Goal: Transaction & Acquisition: Obtain resource

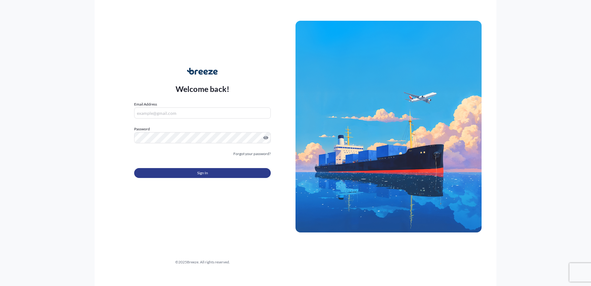
type input "[EMAIL_ADDRESS][DOMAIN_NAME]"
click at [203, 173] on span "Sign In" at bounding box center [202, 173] width 11 height 6
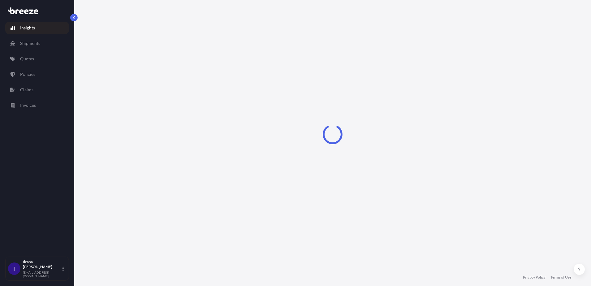
select select "2025"
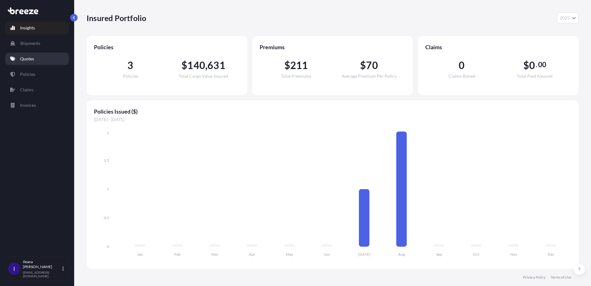
click at [24, 58] on p "Quotes" at bounding box center [27, 59] width 14 height 6
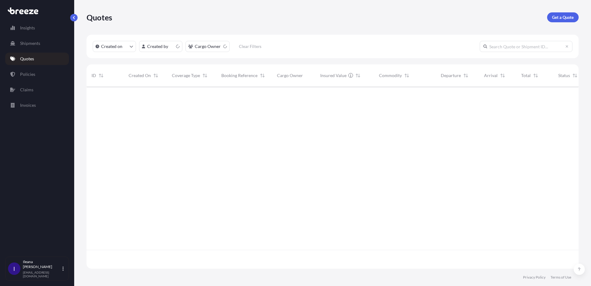
scroll to position [181, 488]
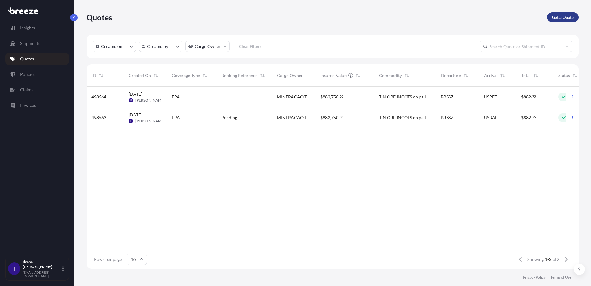
click at [564, 16] on p "Get a Quote" at bounding box center [563, 17] width 22 height 6
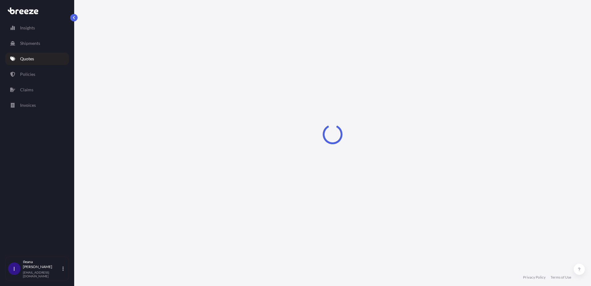
select select "Sea"
select select "1"
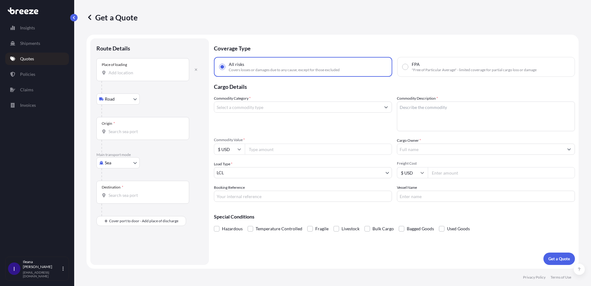
click at [109, 68] on div "Place of loading" at bounding box center [142, 69] width 93 height 23
click at [109, 70] on input "Place of loading" at bounding box center [145, 73] width 73 height 6
click at [103, 66] on div "Place of loading" at bounding box center [114, 64] width 25 height 5
click at [109, 70] on input "Place of loading" at bounding box center [145, 73] width 73 height 6
drag, startPoint x: 103, startPoint y: 66, endPoint x: 110, endPoint y: 64, distance: 7.7
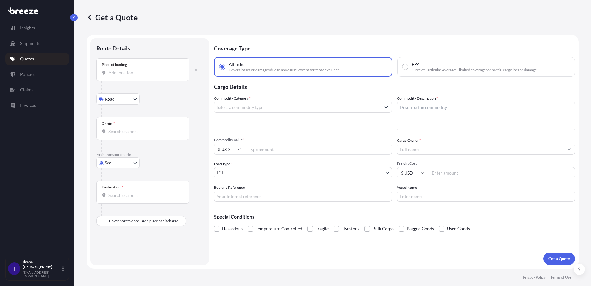
click at [110, 64] on div "Place of loading" at bounding box center [114, 64] width 25 height 5
click at [110, 70] on input "Place of loading" at bounding box center [145, 73] width 73 height 6
click at [103, 65] on div "Place of loading" at bounding box center [114, 64] width 25 height 5
click at [109, 70] on input "Place of loading" at bounding box center [145, 73] width 73 height 6
click at [104, 64] on div "Place of loading" at bounding box center [114, 64] width 25 height 5
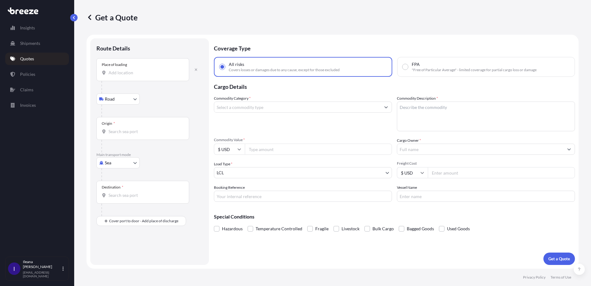
click at [109, 70] on input "Place of loading" at bounding box center [145, 73] width 73 height 6
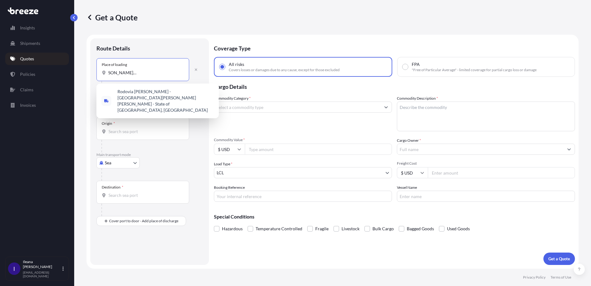
scroll to position [0, 46]
click at [151, 91] on span "Rodovia Geraldo Sartório - Aracê, Domingos Martins - State of Espírito Santo, B…" at bounding box center [166, 100] width 96 height 25
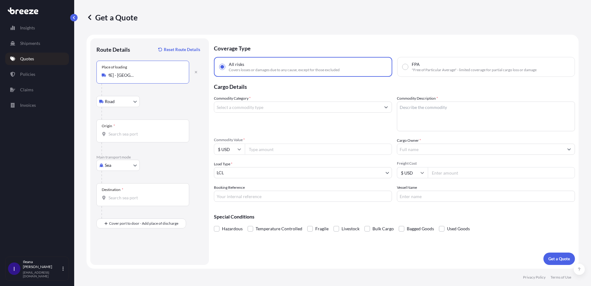
type input "Rodovia Geraldo Sartório - Aracê, Domingos Martins - State of Espírito Santo, B…"
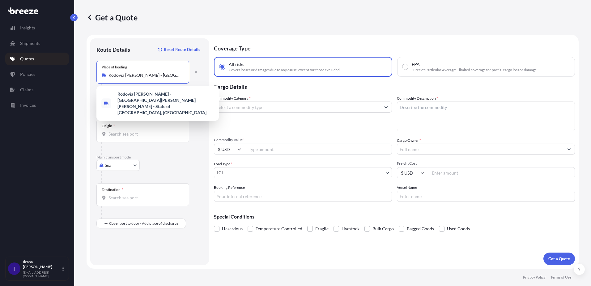
drag, startPoint x: 106, startPoint y: 127, endPoint x: 124, endPoint y: 132, distance: 18.9
click at [106, 127] on div "Origin *" at bounding box center [108, 125] width 13 height 5
click at [109, 131] on input "Origin *" at bounding box center [145, 134] width 73 height 6
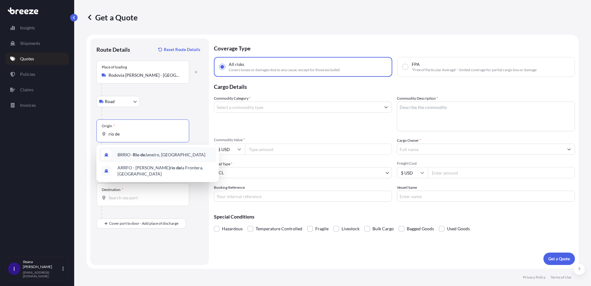
click at [148, 156] on span "BRRIO - Rio de Janeiro, Brazil" at bounding box center [162, 155] width 88 height 6
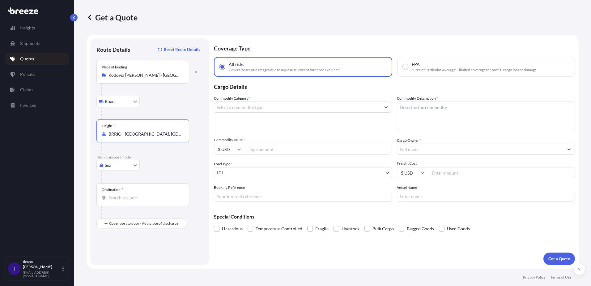
type input "BRRIO - [GEOGRAPHIC_DATA], [GEOGRAPHIC_DATA]"
click at [117, 198] on input "Destination *" at bounding box center [145, 198] width 73 height 6
type input "USMSY - [GEOGRAPHIC_DATA], [GEOGRAPHIC_DATA]"
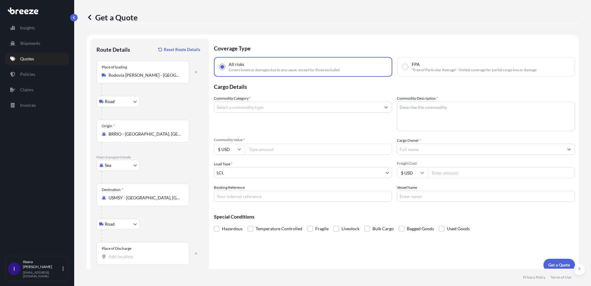
drag, startPoint x: 105, startPoint y: 249, endPoint x: 113, endPoint y: 256, distance: 10.8
click at [113, 256] on input "Place of Discharge" at bounding box center [145, 256] width 73 height 6
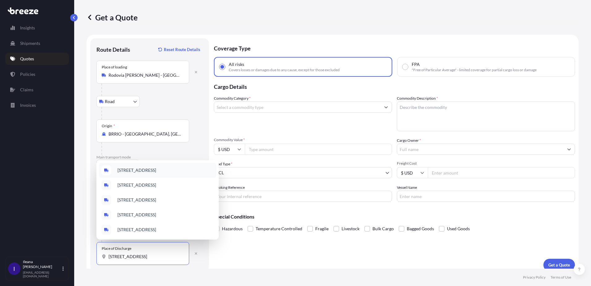
click at [156, 170] on span "[STREET_ADDRESS]" at bounding box center [137, 170] width 39 height 6
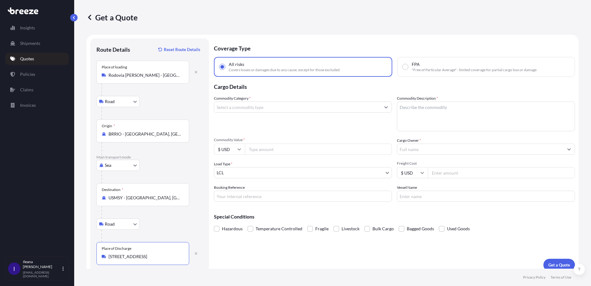
type input "[STREET_ADDRESS]"
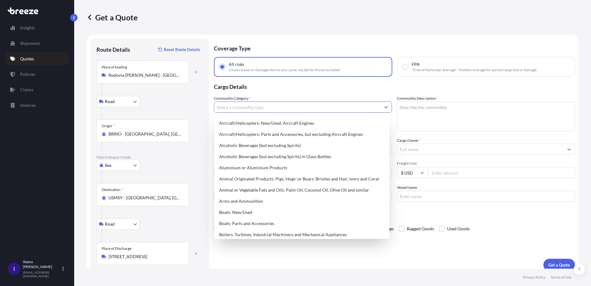
click at [254, 106] on input "Commodity Category *" at bounding box center [297, 106] width 166 height 11
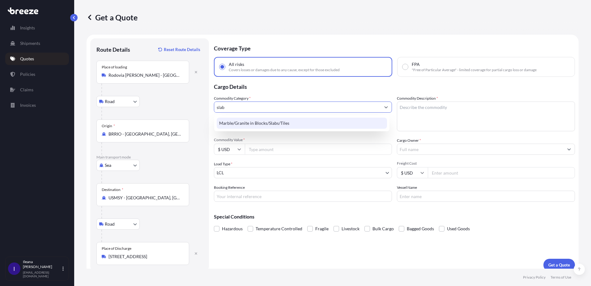
click at [252, 123] on div "Marble/Granite in Blocks/Slabs/Tiles" at bounding box center [302, 123] width 170 height 11
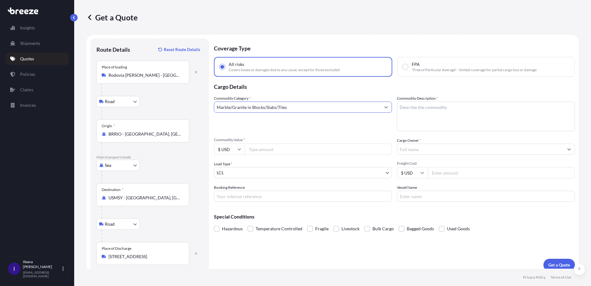
type input "Marble/Granite in Blocks/Slabs/Tiles"
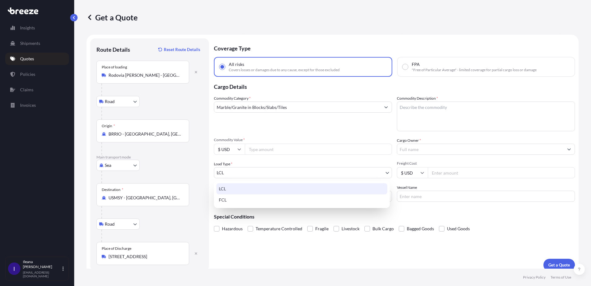
click at [381, 173] on body "Insights Shipments Quotes Policies Claims Invoices I Ileana Fernandez ifernande…" at bounding box center [295, 143] width 591 height 286
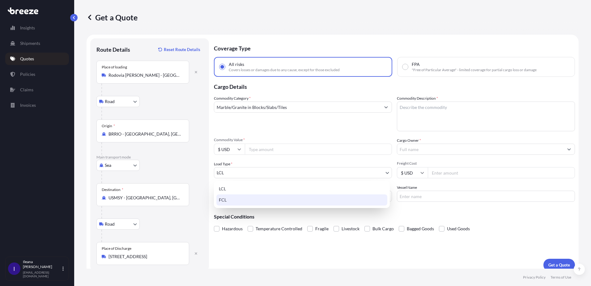
click at [315, 203] on div "FCL" at bounding box center [301, 199] width 171 height 11
select select "2"
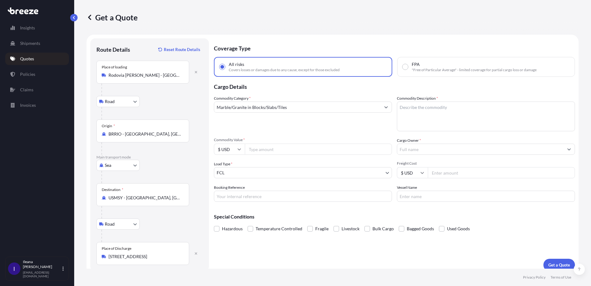
click at [398, 106] on textarea "Commodity Description *" at bounding box center [486, 116] width 178 height 30
paste textarea "6 BUNDLE / 40 SLABS"
click at [445, 108] on textarea "6 BUNDLE / 40 SLABS" at bounding box center [486, 116] width 178 height 30
paste textarea "Polished - Quartzite"
click at [499, 107] on textarea "6 BUNDLE / 40 SLABS of Polished - Quartzite and" at bounding box center [486, 116] width 178 height 30
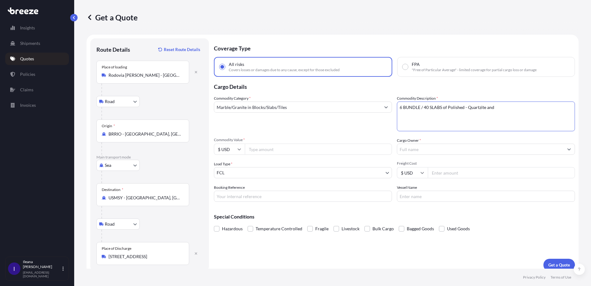
paste textarea "Polished - Granite"
click at [398, 114] on textarea "6 BUNDLE / 40 SLABS of Polished - Quartzite and Polished - Granite" at bounding box center [486, 116] width 178 height 30
click at [526, 107] on textarea "6 BUNDLE / 40 SLABS of Polished - Quartzite and Polished - Granite" at bounding box center [486, 116] width 178 height 30
paste textarea "2 BUNDLES / 12 SLABS"
drag, startPoint x: 443, startPoint y: 113, endPoint x: 454, endPoint y: 117, distance: 11.3
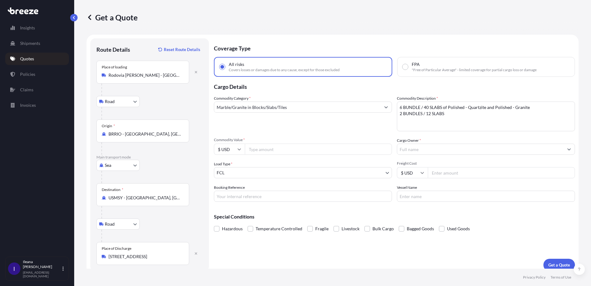
click at [443, 113] on textarea "6 BUNDLE / 40 SLABS of Polished - Quartzite and Polished - Granite 2 BUNDLES / …" at bounding box center [486, 116] width 178 height 30
paste textarea "POLISHED STONE SLABS"
click at [504, 113] on textarea "6 BUNDLE / 40 SLABS of Polished - Quartzite and Polished - Granite 2 BUNDLES / …" at bounding box center [486, 116] width 178 height 30
paste textarea "GEILO MOSAIC 3CM A"
click at [399, 120] on textarea "6 BUNDLE / 40 SLABS of Polished - Quartzite and Polished - Granite 2 BUNDLES / …" at bounding box center [486, 116] width 178 height 30
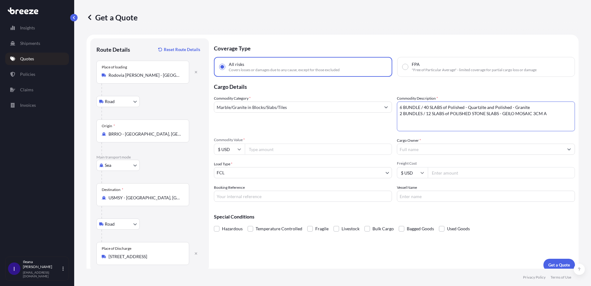
click at [547, 114] on textarea "6 BUNDLE / 40 SLABS of Polished - Quartzite and Polished - Granite 2 BUNDLES / …" at bounding box center [486, 116] width 178 height 30
paste textarea "Volumes: 8 Package: BUNDLE Net Weight: 26.523,000 KG Gross Weight: 26.825,000 K…"
click at [424, 120] on textarea "6 BUNDLE / 40 SLABS of Polished - Quartzite and Polished - Granite 2 BUNDLES / …" at bounding box center [486, 116] width 178 height 30
click at [489, 116] on textarea "6 BUNDLE / 40 SLABS of Polished - Quartzite and Polished - Granite 2 BUNDLES / …" at bounding box center [486, 116] width 178 height 30
click at [488, 119] on textarea "6 BUNDLE / 40 SLABS of Polished - Quartzite and Polished - Granite 2 BUNDLES / …" at bounding box center [486, 116] width 178 height 30
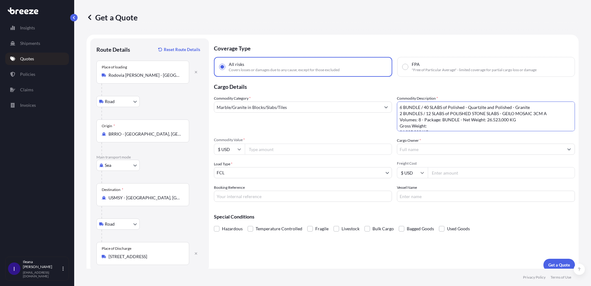
click at [517, 119] on textarea "6 BUNDLE / 40 SLABS of Polished - Quartzite and Polished - Granite 2 BUNDLES / …" at bounding box center [486, 116] width 178 height 30
click at [545, 118] on textarea "6 BUNDLE / 40 SLABS of Polished - Quartzite and Polished - Granite 2 BUNDLES / …" at bounding box center [486, 116] width 178 height 30
click at [564, 120] on textarea "6 BUNDLE / 40 SLABS of Polished - Quartzite and Polished - Granite 2 BUNDLES / …" at bounding box center [486, 116] width 178 height 30
type textarea "6 BUNDLE / 40 SLABS of Polished - Quartzite and Polished - Granite 2 BUNDLES / …"
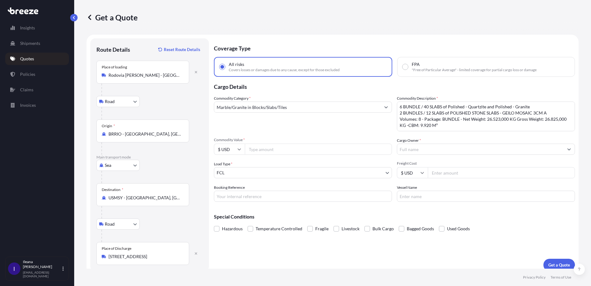
click at [263, 149] on input "Commodity Value *" at bounding box center [318, 148] width 147 height 11
type input "74575.19"
click at [405, 148] on input "Cargo Owner *" at bounding box center [480, 148] width 166 height 11
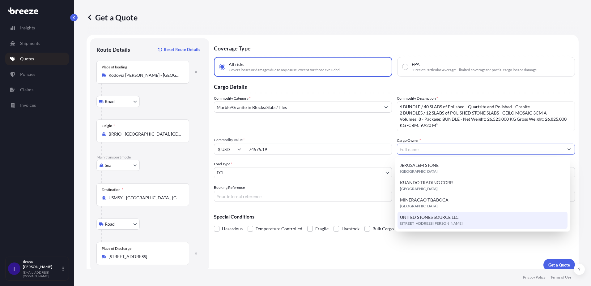
click at [414, 220] on span "411 SE Mizner Blvd, 33432, Boca Raton, United States" at bounding box center [431, 223] width 63 height 6
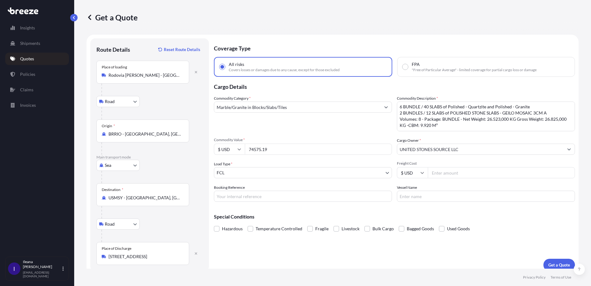
click at [437, 152] on input "UNITED STONES SOURCE LLC" at bounding box center [480, 148] width 166 height 11
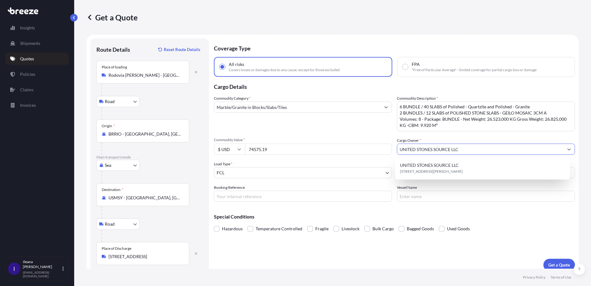
click at [568, 149] on icon "Show suggestions" at bounding box center [570, 149] width 4 height 4
click at [568, 148] on icon "Show suggestions" at bounding box center [570, 149] width 4 height 4
drag, startPoint x: 423, startPoint y: 147, endPoint x: 346, endPoint y: 147, distance: 77.0
click at [346, 147] on div "Commodity Category * Marble/Granite in Blocks/Slabs/Tiles Commodity Description…" at bounding box center [394, 148] width 361 height 106
type input "s"
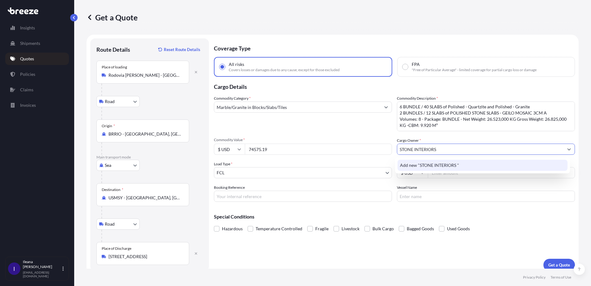
click at [438, 166] on span "Add new "STONE INTERIORS "" at bounding box center [429, 165] width 59 height 6
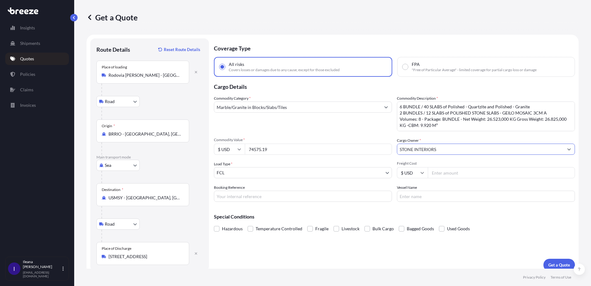
type input "STONE INTERIORS"
click at [433, 173] on input "Freight Cost" at bounding box center [501, 172] width 147 height 11
type input "4420"
click at [226, 197] on input "Booking Reference" at bounding box center [303, 196] width 178 height 11
paste input "COFG202511799A"
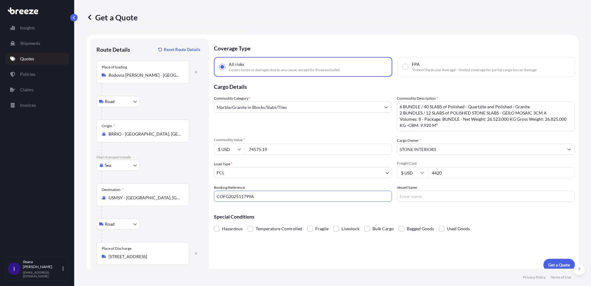
type input "COFG202511799A"
click at [407, 196] on input "Vessel Name" at bounding box center [486, 196] width 178 height 11
paste input "MSC PETRA / 537N"
type input "MSC PETRA / 537N"
click at [311, 228] on span at bounding box center [310, 229] width 6 height 6
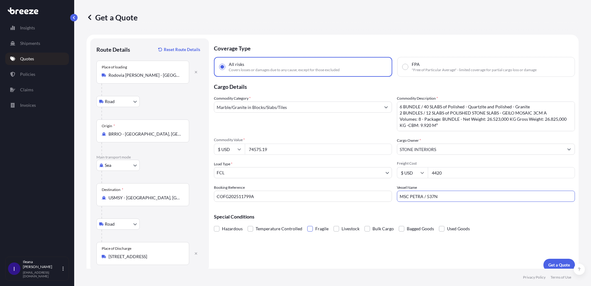
click at [307, 224] on input "Fragile" at bounding box center [307, 224] width 0 height 0
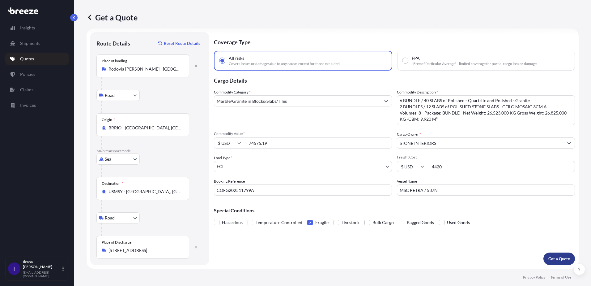
click at [549, 257] on p "Get a Quote" at bounding box center [560, 258] width 22 height 6
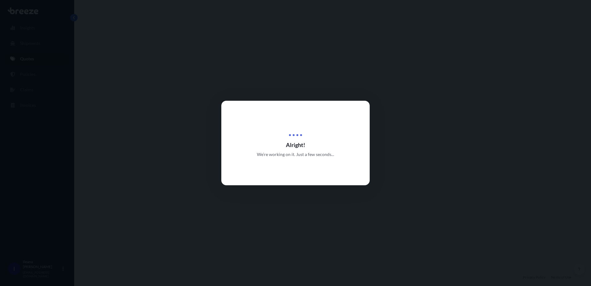
select select "Road"
select select "Sea"
select select "Road"
select select "2"
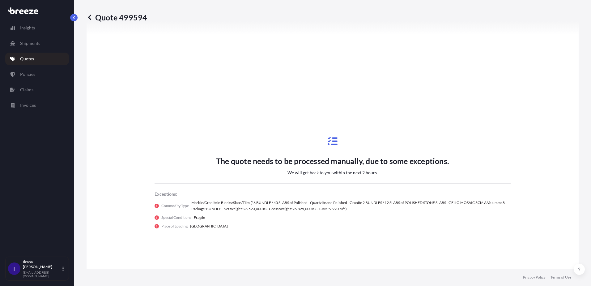
scroll to position [278, 0]
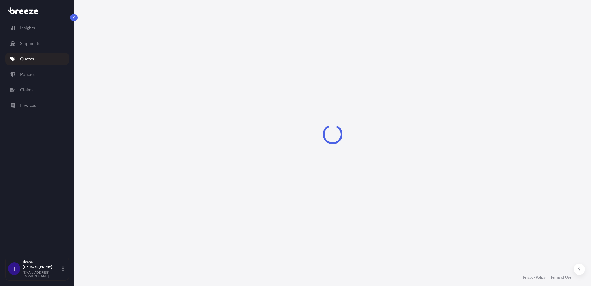
select select "Road"
select select "Sea"
select select "Road"
select select "2"
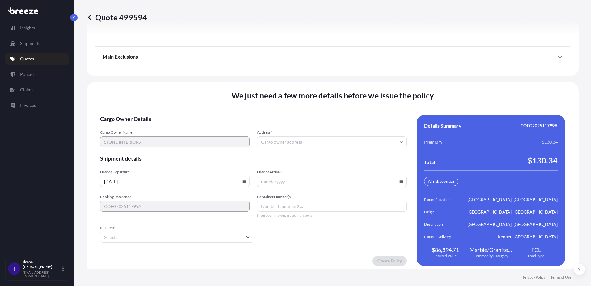
scroll to position [898, 0]
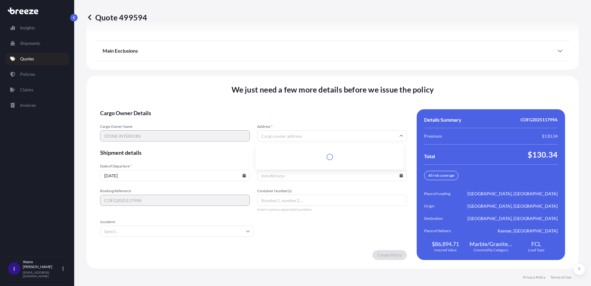
click at [289, 136] on input "Address *" at bounding box center [332, 135] width 150 height 11
click at [263, 135] on input "Address *" at bounding box center [332, 135] width 150 height 11
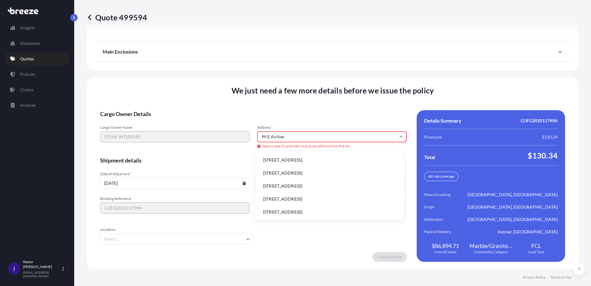
click at [274, 164] on li "[STREET_ADDRESS]" at bounding box center [329, 160] width 143 height 12
type input "[STREET_ADDRESS]"
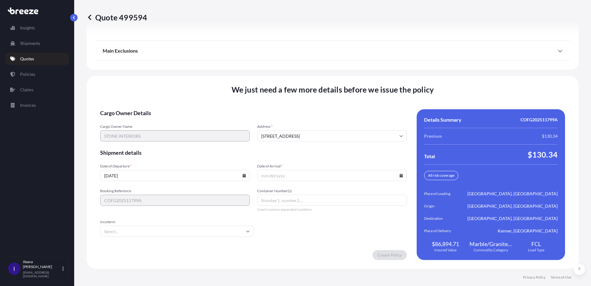
click at [243, 176] on icon at bounding box center [244, 175] width 3 height 4
click at [190, 132] on button "26" at bounding box center [189, 132] width 10 height 10
type input "[DATE]"
click at [280, 175] on input "Date of Arrival *" at bounding box center [332, 175] width 150 height 11
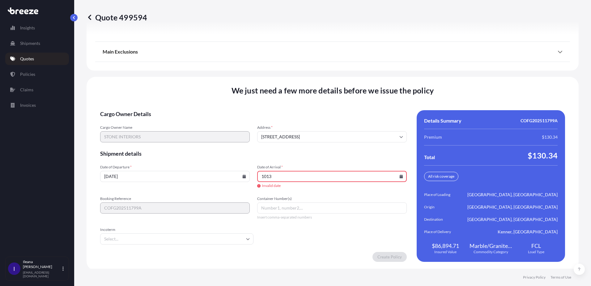
click at [400, 177] on icon at bounding box center [401, 176] width 3 height 4
click at [372, 73] on icon at bounding box center [372, 72] width 2 height 3
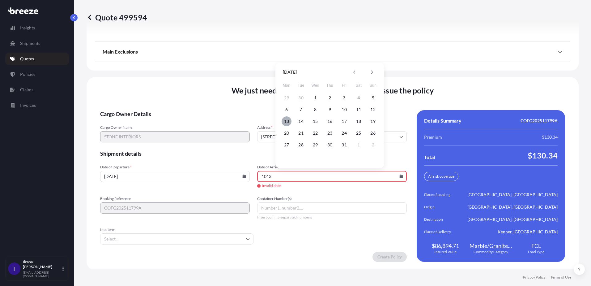
click at [287, 121] on button "13" at bounding box center [287, 121] width 10 height 10
type input "[DATE]"
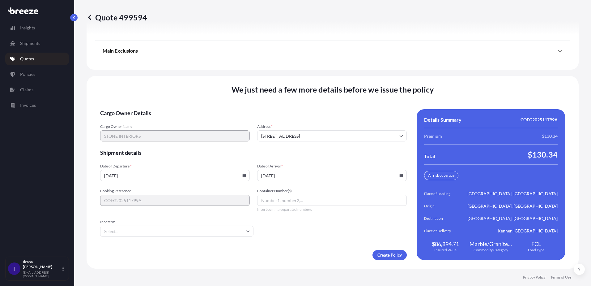
click at [264, 200] on input "Container Number(s)" at bounding box center [332, 200] width 150 height 11
paste input "MRKU9040902"
type input "MRKU9040902"
click at [128, 231] on input "Incoterm" at bounding box center [176, 230] width 153 height 11
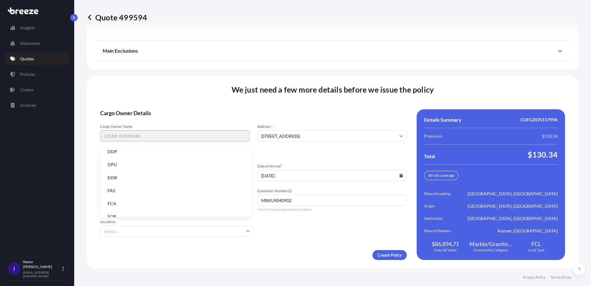
scroll to position [79, 0]
click at [114, 208] on li "FOB" at bounding box center [176, 209] width 147 height 12
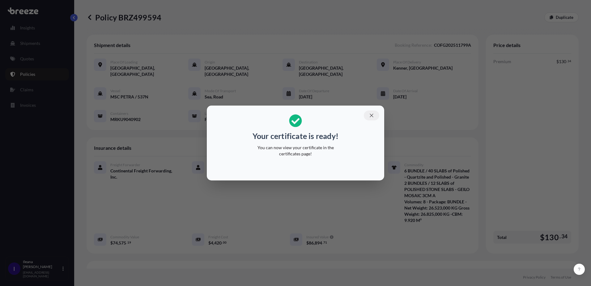
click at [374, 112] on button "button" at bounding box center [371, 115] width 15 height 10
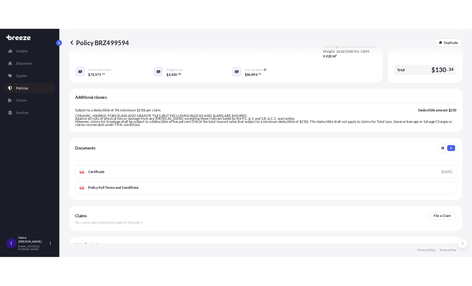
scroll to position [191, 0]
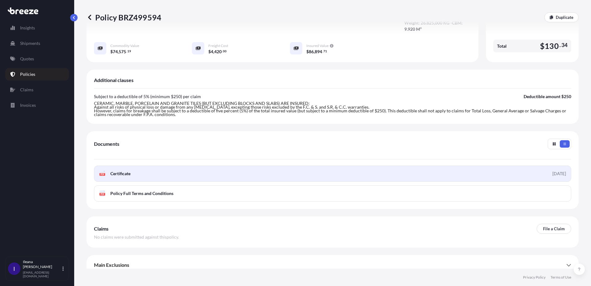
click at [130, 170] on span "Certificate" at bounding box center [120, 173] width 20 height 6
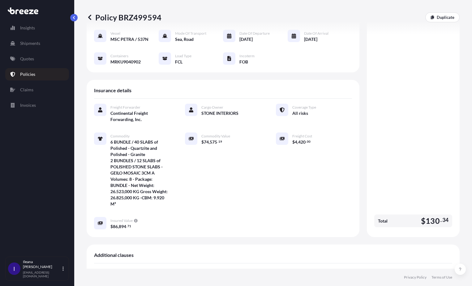
scroll to position [62, 0]
